Goal: Information Seeking & Learning: Learn about a topic

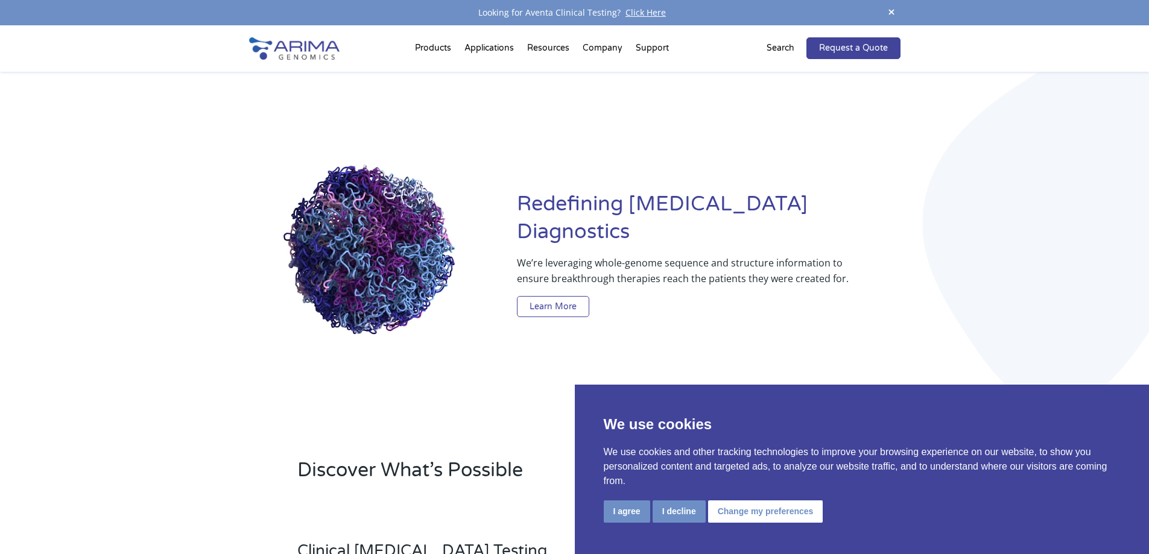
click at [547, 296] on link "Learn More" at bounding box center [553, 307] width 72 height 22
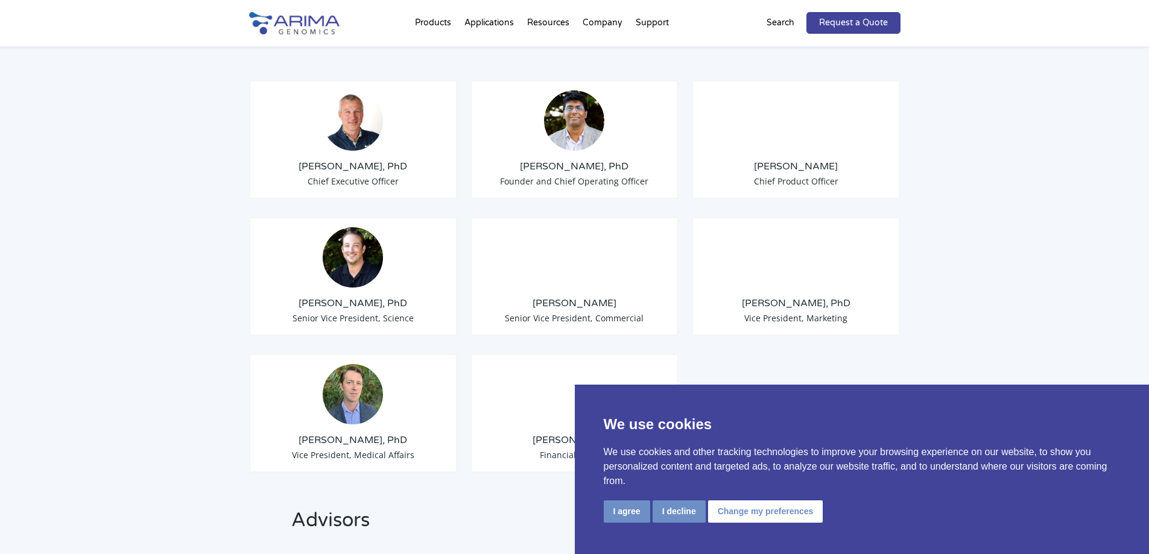
scroll to position [965, 0]
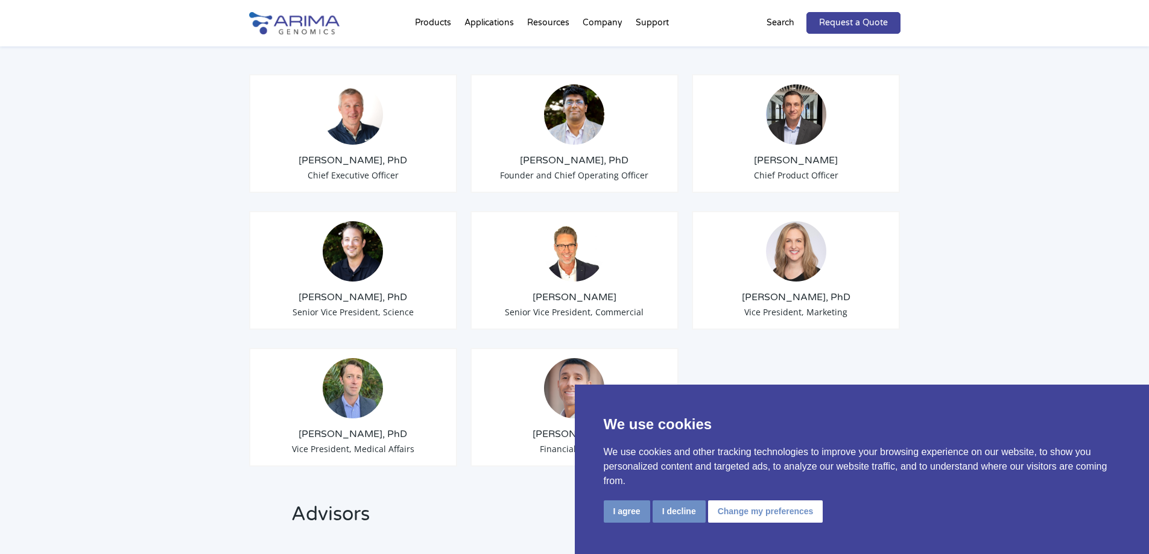
click at [581, 291] on h3 "David Duvall" at bounding box center [575, 297] width 188 height 13
click at [578, 254] on img at bounding box center [574, 251] width 60 height 60
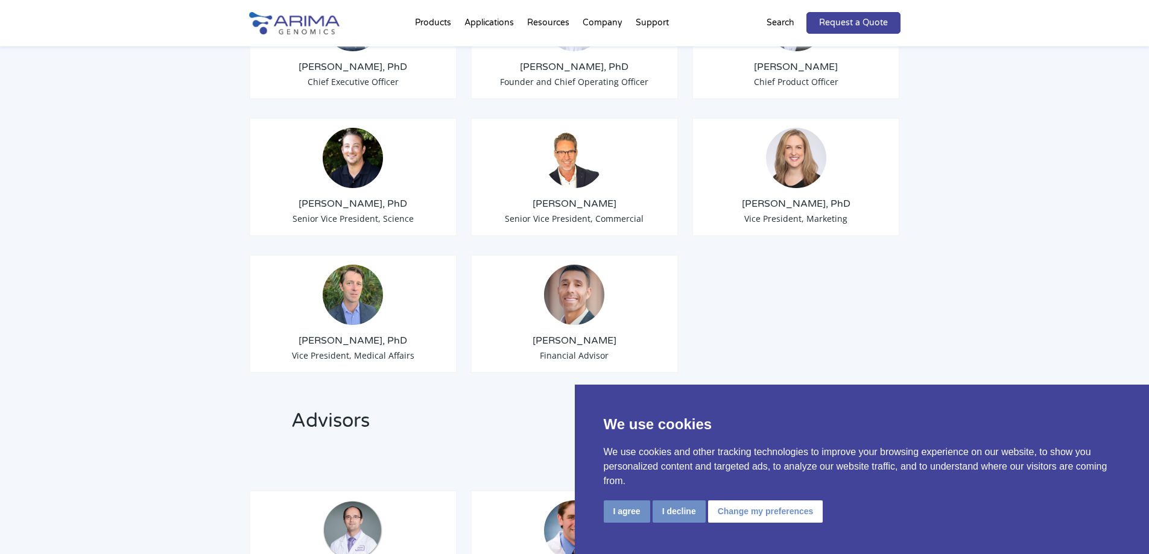
scroll to position [1110, 0]
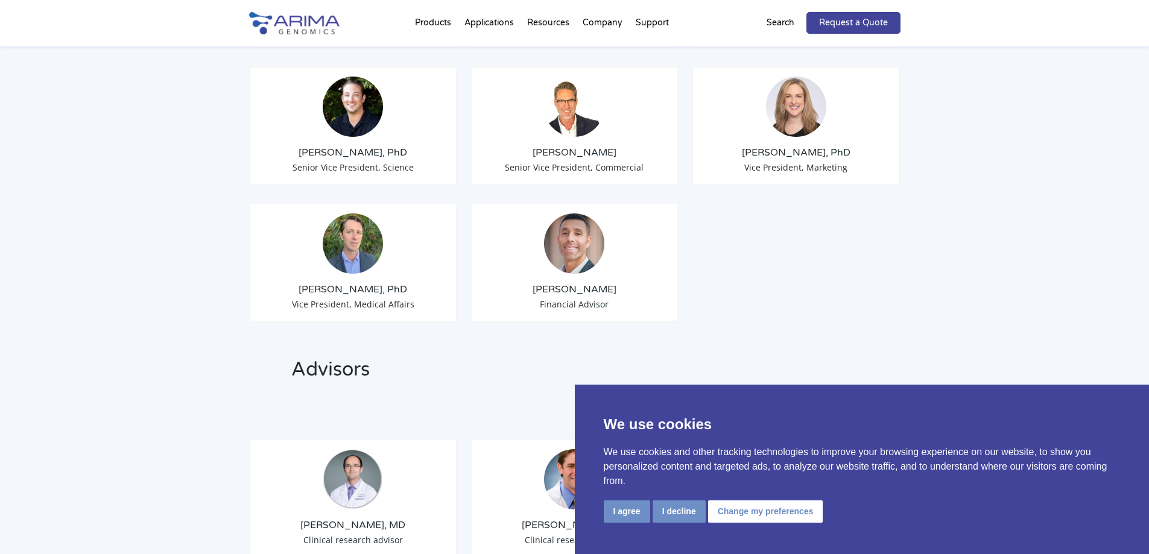
click at [551, 146] on h3 "David Duvall" at bounding box center [575, 152] width 188 height 13
click at [624, 127] on div "David Duvall Senior Vice President, Commercial" at bounding box center [575, 125] width 209 height 119
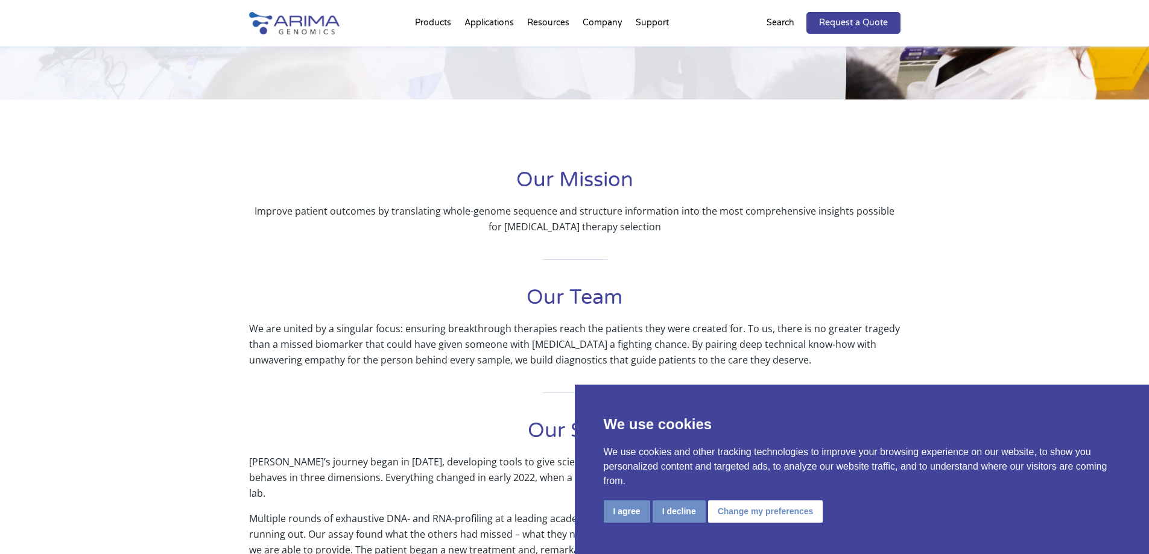
scroll to position [0, 0]
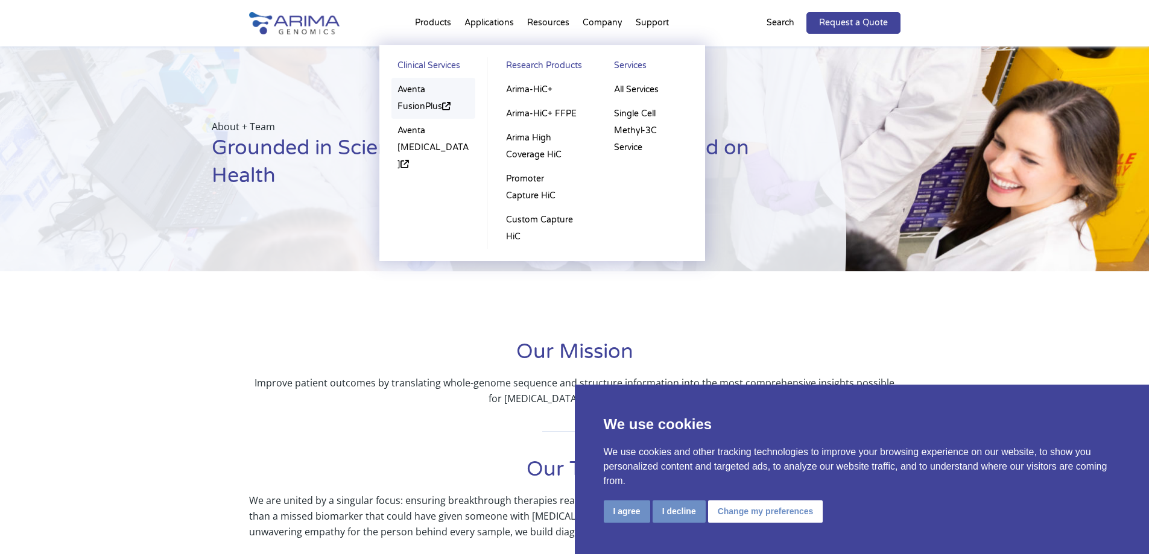
click at [409, 89] on link "Aventa FusionPlus" at bounding box center [434, 98] width 84 height 41
